Goal: Connect with others: Establish contact or relationships with other users

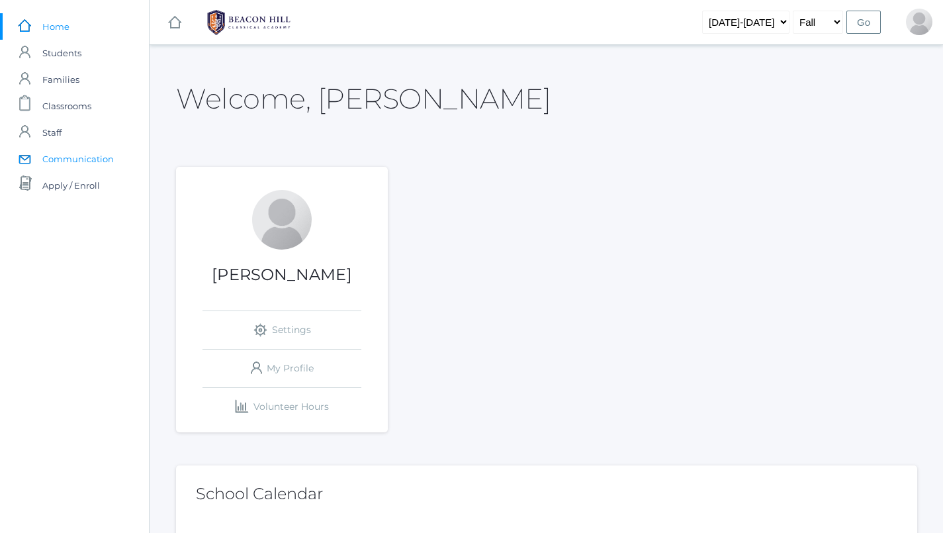
click at [99, 152] on span "Communication" at bounding box center [77, 159] width 71 height 26
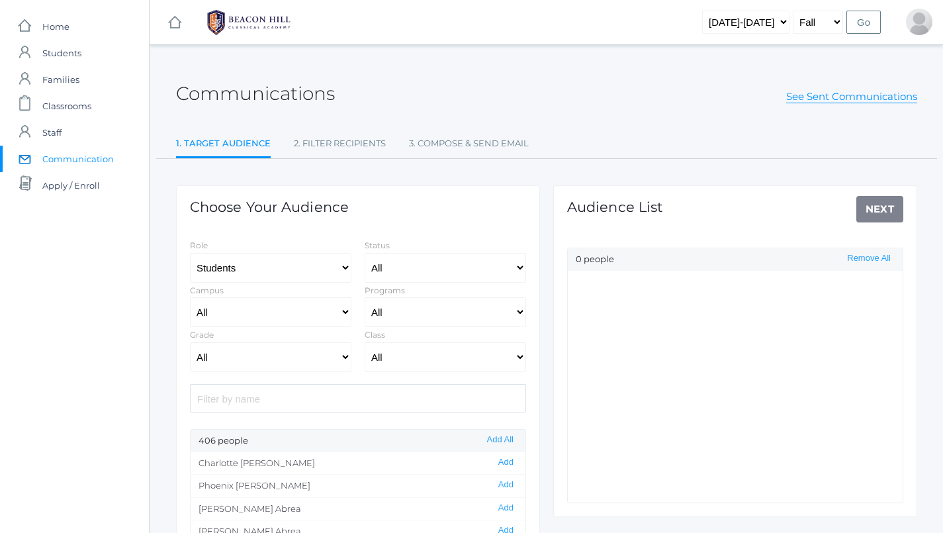
select select "Enrolled"
select select "lower"
select select "4"
select select "1972"
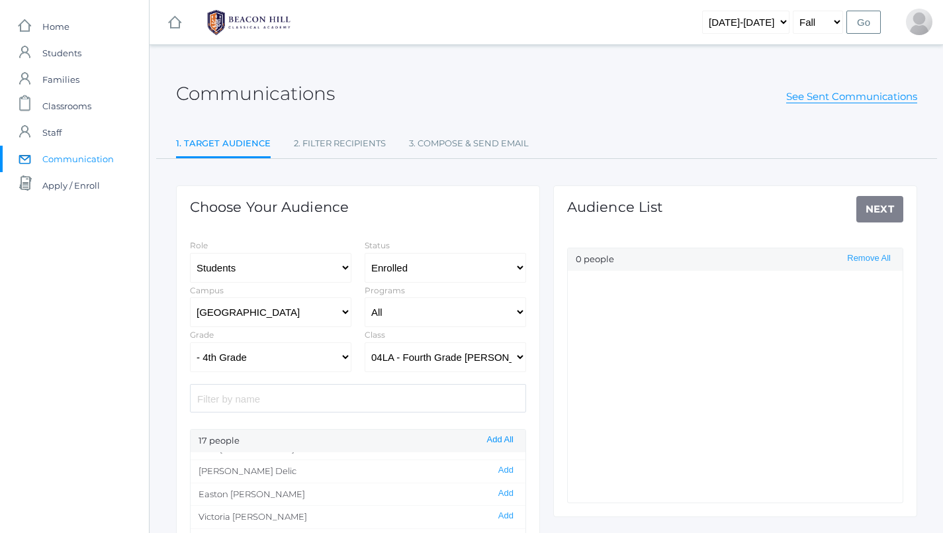
click at [491, 439] on button "Add All" at bounding box center [500, 439] width 34 height 11
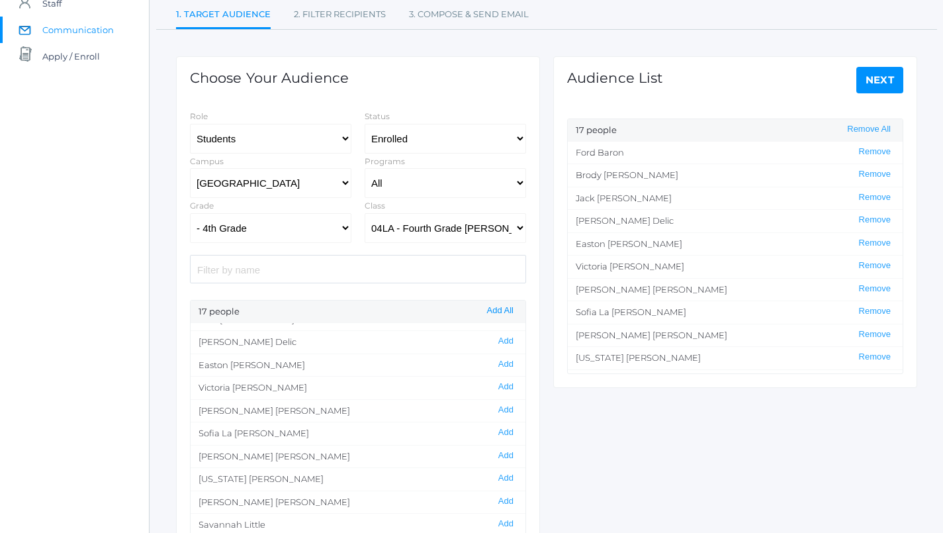
scroll to position [138, 0]
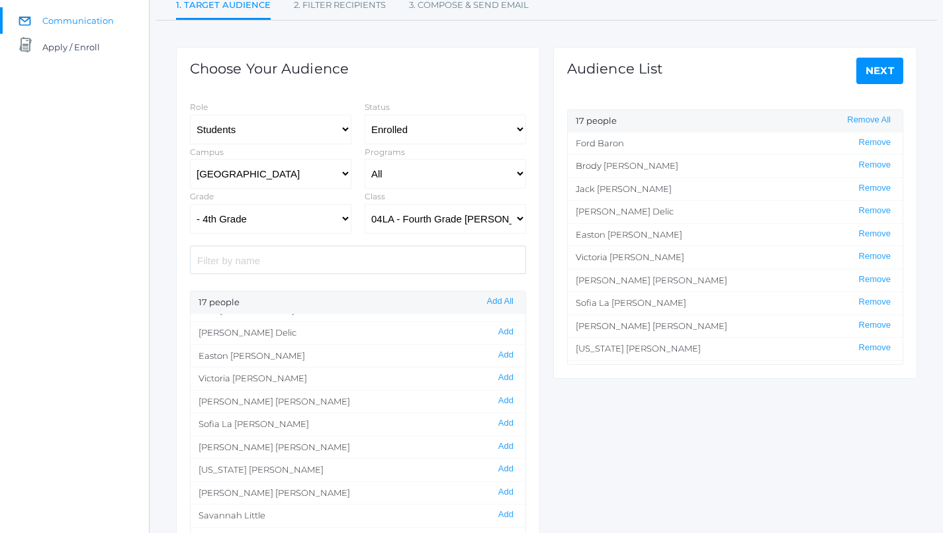
click at [901, 60] on link "Next" at bounding box center [880, 71] width 48 height 26
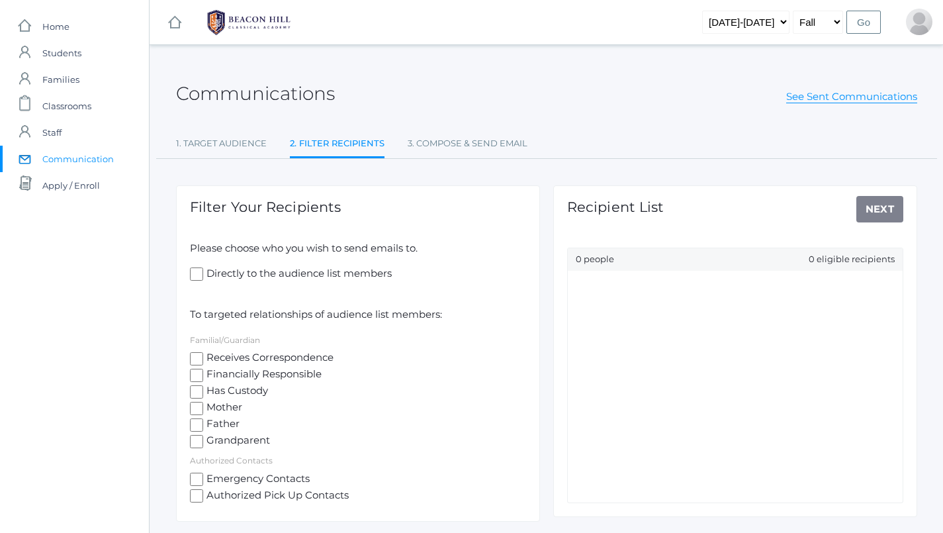
click at [199, 352] on input "Receives Correspondence" at bounding box center [196, 358] width 13 height 13
checkbox input "true"
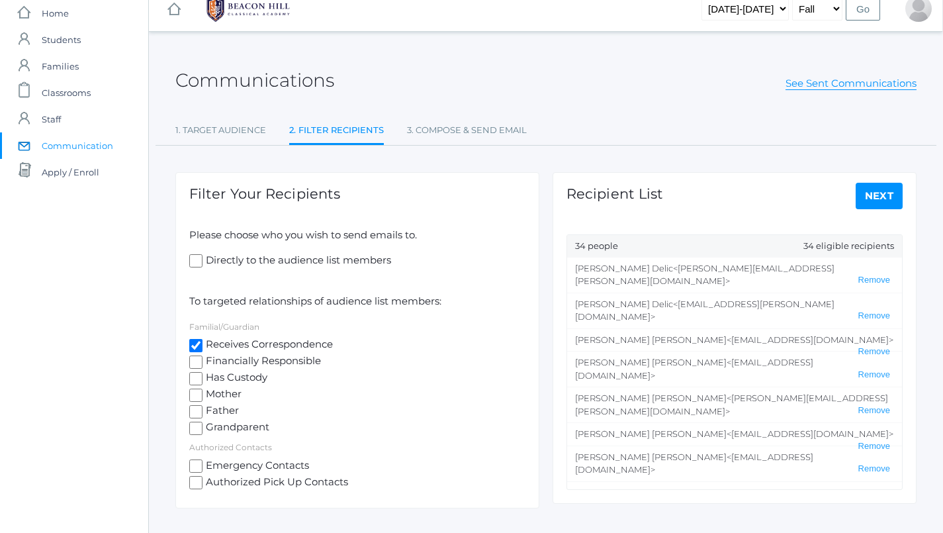
scroll to position [13, 1]
drag, startPoint x: 718, startPoint y: 269, endPoint x: 626, endPoint y: 269, distance: 92.0
click at [626, 269] on span "<[PERSON_NAME][EMAIL_ADDRESS][PERSON_NAME][DOMAIN_NAME]>" at bounding box center [704, 275] width 259 height 24
copy span "[PERSON_NAME][EMAIL_ADDRESS][PERSON_NAME][DOMAIN_NAME]"
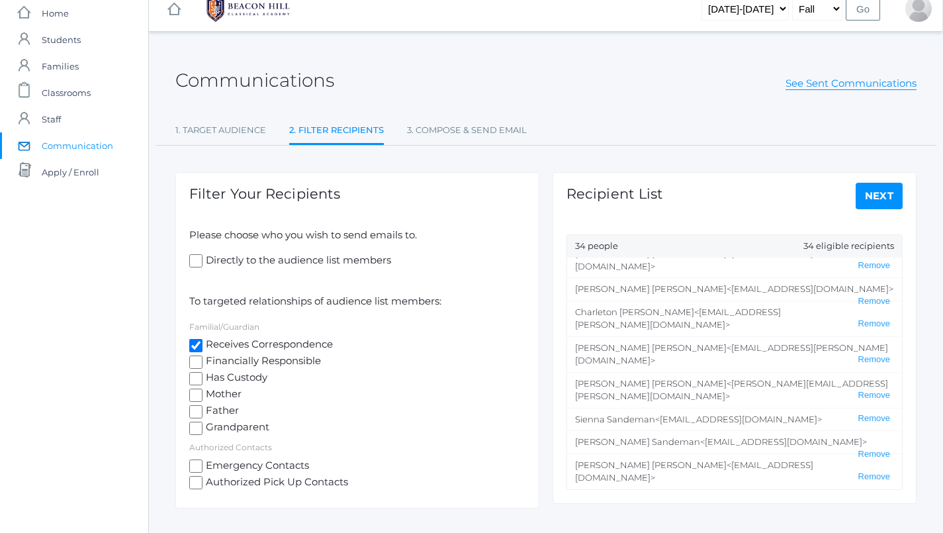
scroll to position [263, 0]
drag, startPoint x: 637, startPoint y: 365, endPoint x: 743, endPoint y: 363, distance: 105.9
click at [743, 494] on span "<[EMAIL_ADDRESS][DOMAIN_NAME]>" at bounding box center [810, 499] width 167 height 11
copy span "[EMAIL_ADDRESS][DOMAIN_NAME]"
click at [727, 494] on span "<[EMAIL_ADDRESS][DOMAIN_NAME]>" at bounding box center [810, 499] width 167 height 11
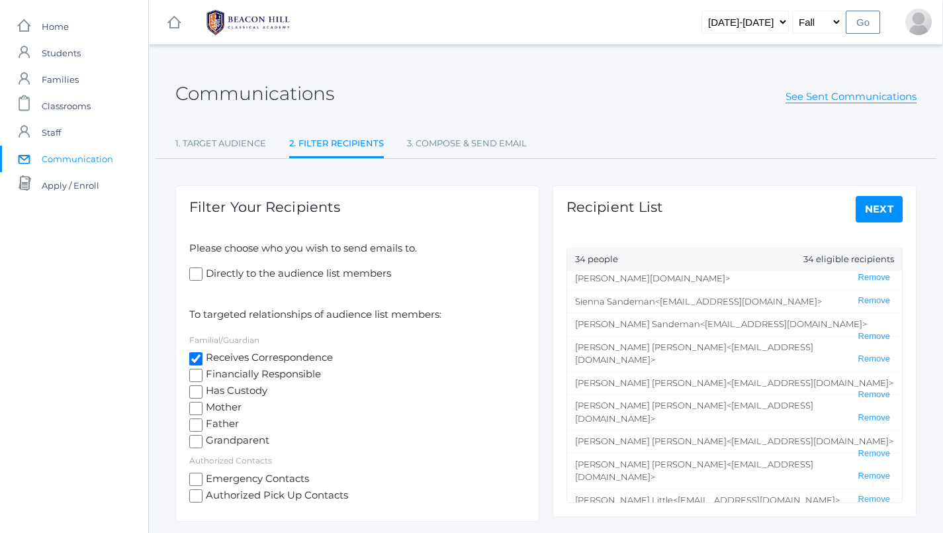
scroll to position [396, 0]
drag, startPoint x: 632, startPoint y: 337, endPoint x: 792, endPoint y: 335, distance: 160.2
click at [792, 492] on span "<[EMAIL_ADDRESS][DOMAIN_NAME]>" at bounding box center [756, 497] width 167 height 11
copy span "[EMAIL_ADDRESS][DOMAIN_NAME]"
click at [656, 486] on li "[PERSON_NAME] <[EMAIL_ADDRESS][DOMAIN_NAME]> Remove" at bounding box center [734, 497] width 335 height 23
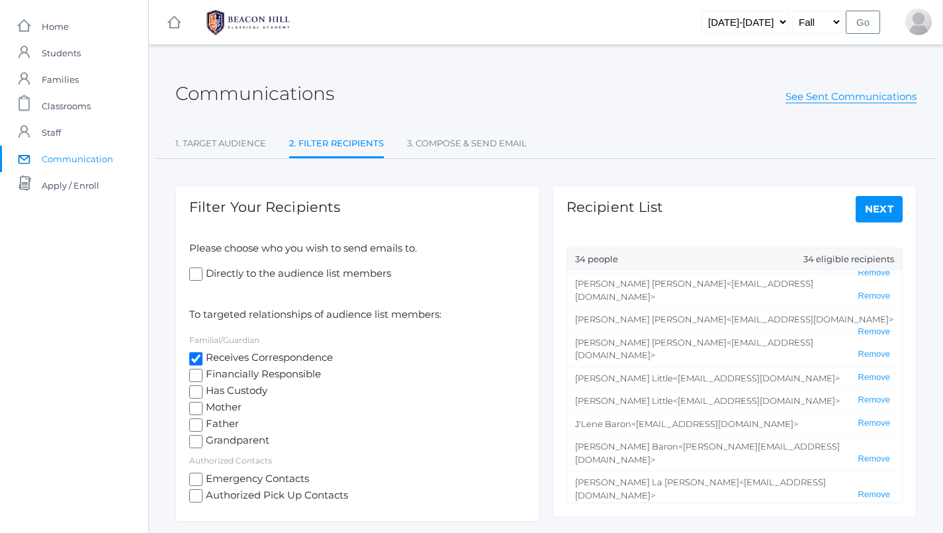
scroll to position [517, 0]
drag, startPoint x: 641, startPoint y: 418, endPoint x: 737, endPoint y: 420, distance: 96.0
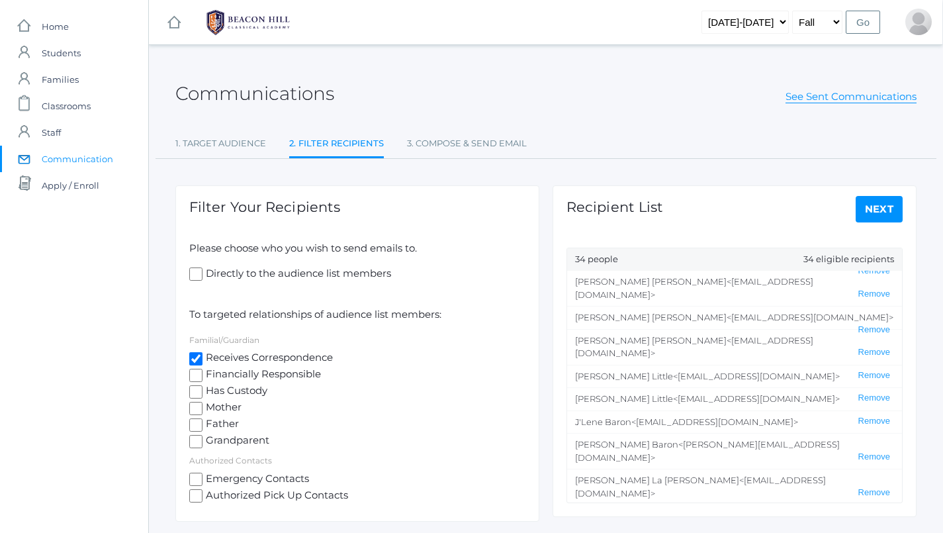
copy span "[EMAIL_ADDRESS][DOMAIN_NAME]"
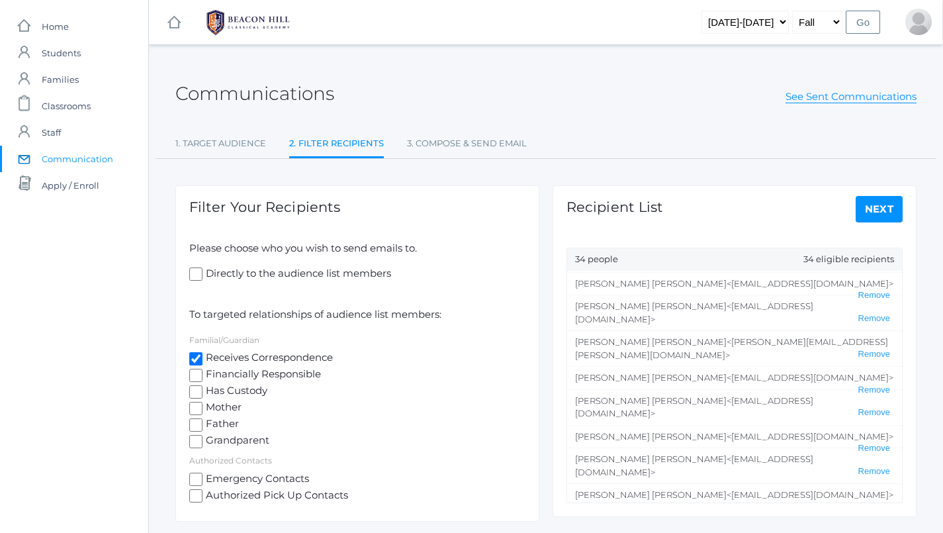
scroll to position [64, 0]
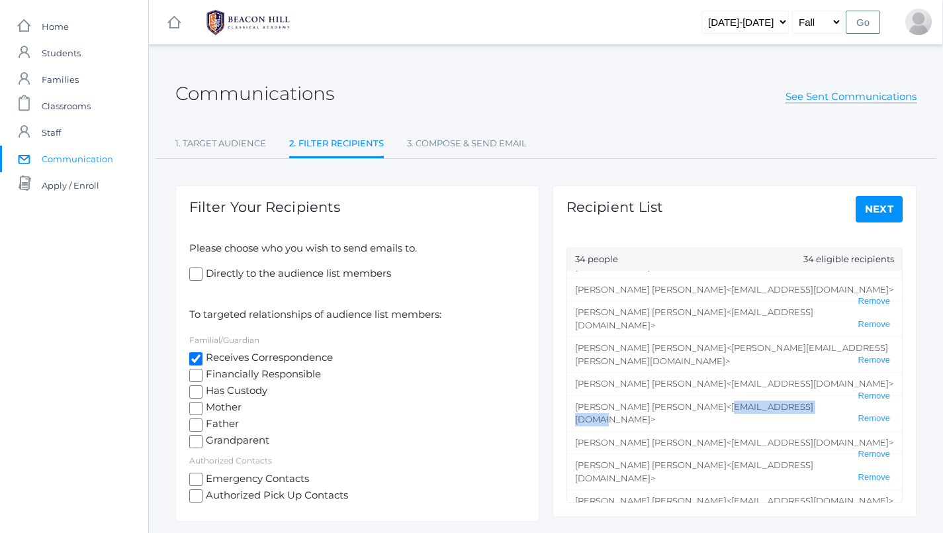
drag, startPoint x: 623, startPoint y: 352, endPoint x: 723, endPoint y: 355, distance: 99.3
click at [723, 401] on span "<[EMAIL_ADDRESS][DOMAIN_NAME]>" at bounding box center [694, 413] width 238 height 24
copy span "[EMAIL_ADDRESS][DOMAIN_NAME]"
click at [672, 401] on span "<[EMAIL_ADDRESS][DOMAIN_NAME]>" at bounding box center [694, 413] width 238 height 24
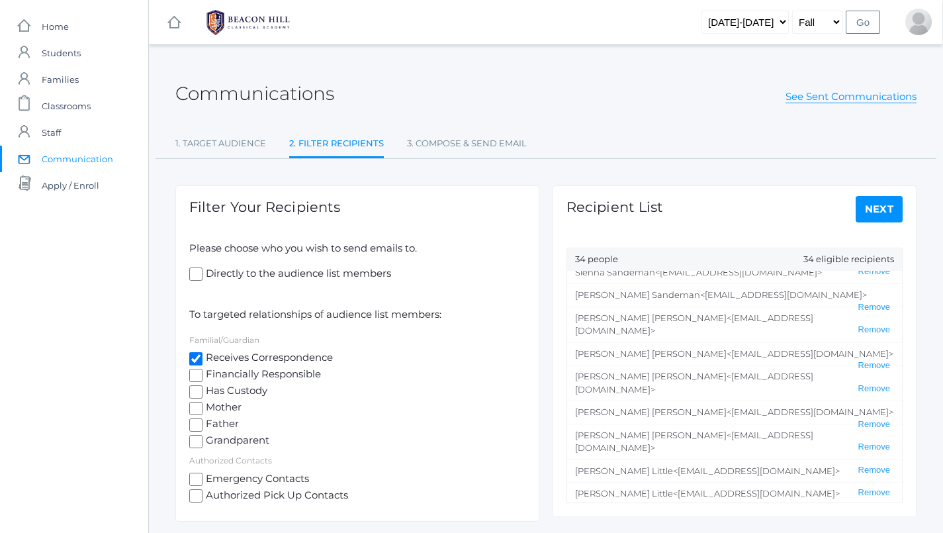
scroll to position [437, 0]
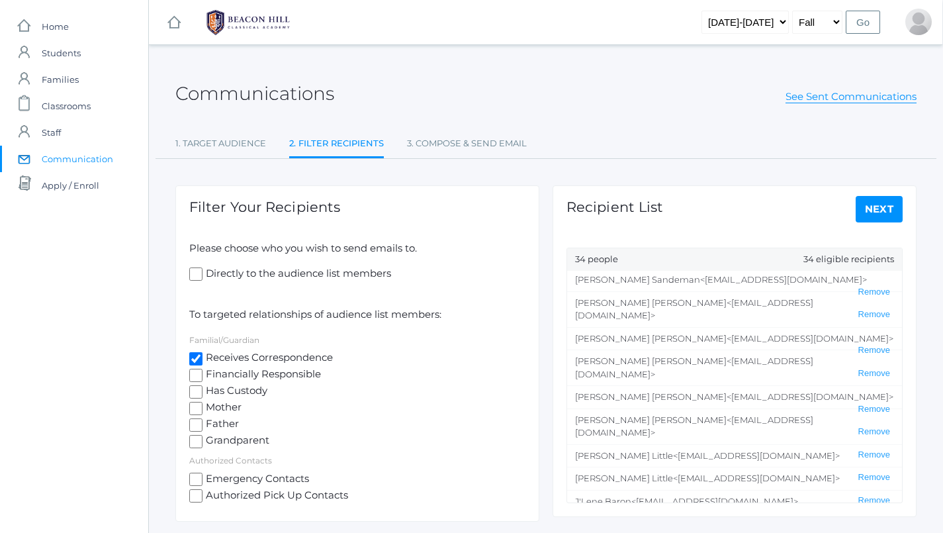
drag, startPoint x: 660, startPoint y: 428, endPoint x: 757, endPoint y: 430, distance: 96.6
drag, startPoint x: 657, startPoint y: 429, endPoint x: 757, endPoint y: 427, distance: 99.9
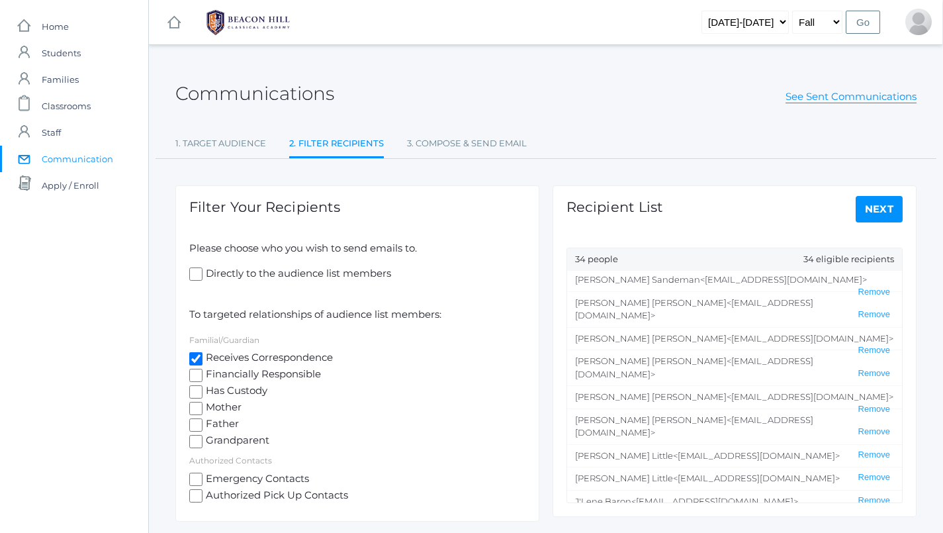
copy span "[EMAIL_ADDRESS][DOMAIN_NAME]"
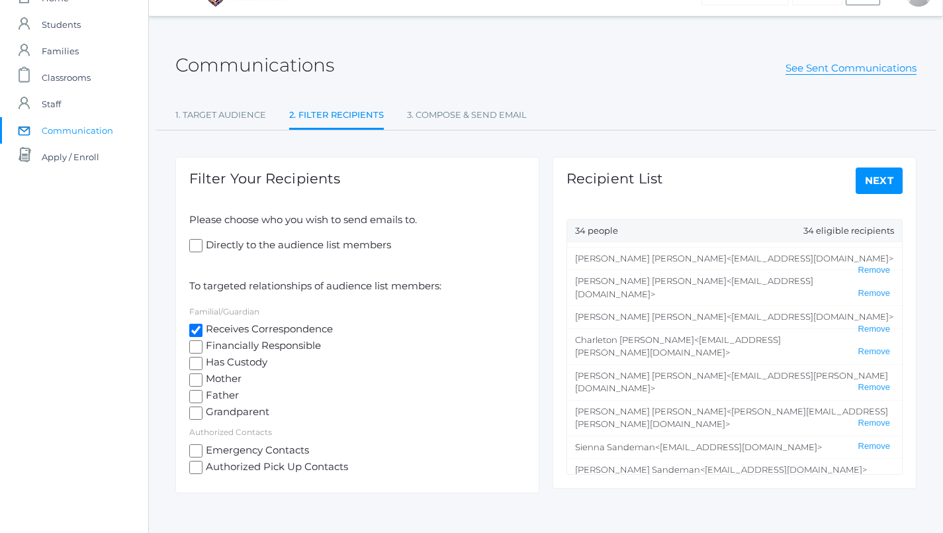
scroll to position [218, 0]
drag, startPoint x: 664, startPoint y: 325, endPoint x: 778, endPoint y: 328, distance: 114.5
click at [778, 443] on span "<[EMAIL_ADDRESS][DOMAIN_NAME]>" at bounding box center [738, 448] width 167 height 11
drag, startPoint x: 778, startPoint y: 328, endPoint x: 662, endPoint y: 330, distance: 115.8
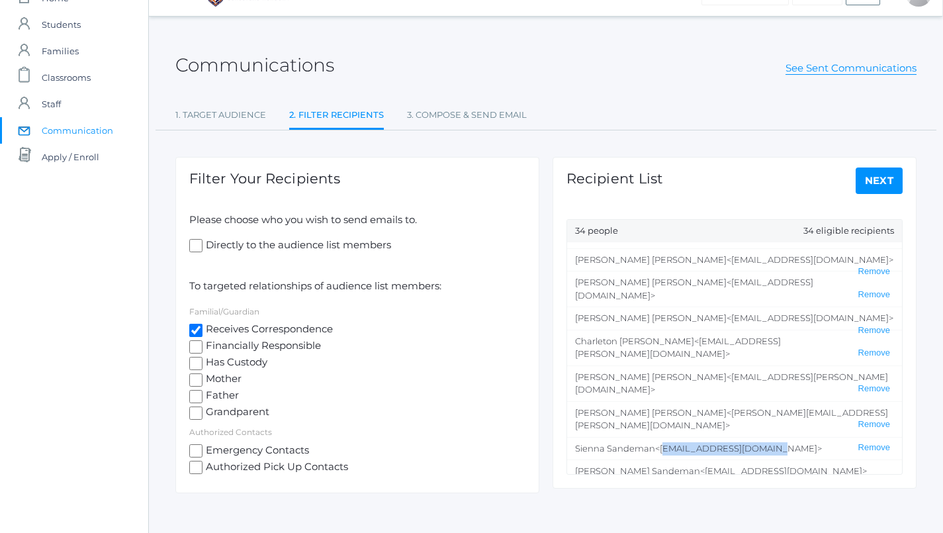
click at [662, 443] on span "<[EMAIL_ADDRESS][DOMAIN_NAME]>" at bounding box center [738, 448] width 167 height 11
copy span "[EMAIL_ADDRESS][DOMAIN_NAME]"
click at [690, 488] on span "<[EMAIL_ADDRESS][DOMAIN_NAME]>" at bounding box center [694, 500] width 238 height 24
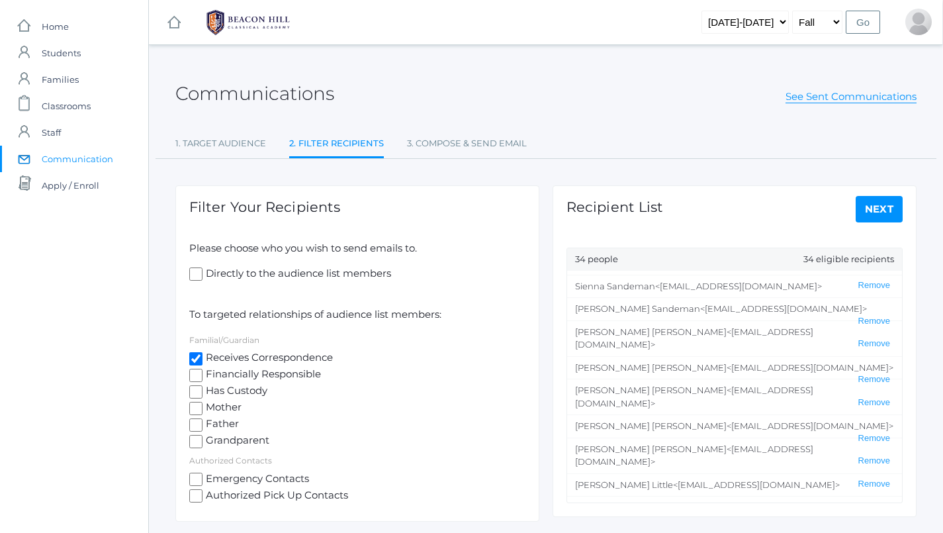
scroll to position [314, 0]
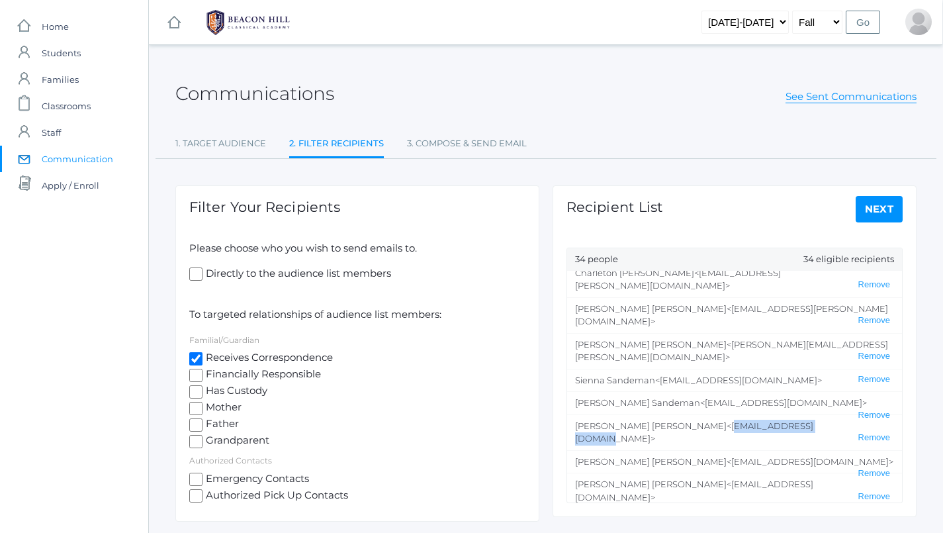
drag, startPoint x: 633, startPoint y: 304, endPoint x: 740, endPoint y: 305, distance: 107.2
click at [740, 420] on span "<[EMAIL_ADDRESS][DOMAIN_NAME]>" at bounding box center [694, 432] width 238 height 24
copy span "[EMAIL_ADDRESS][DOMAIN_NAME]"
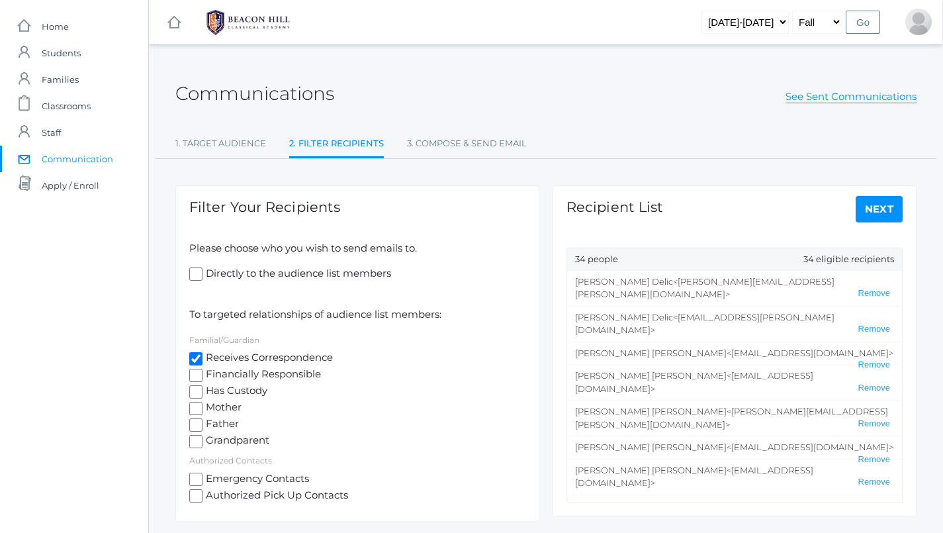
scroll to position [0, 0]
